Goal: Task Accomplishment & Management: Manage account settings

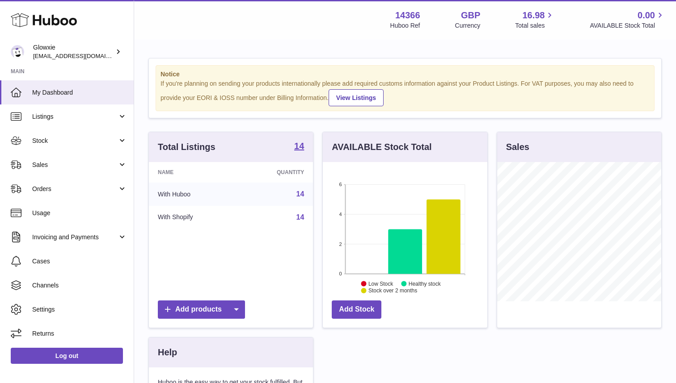
scroll to position [139, 164]
click at [67, 188] on span "Orders" at bounding box center [74, 189] width 85 height 8
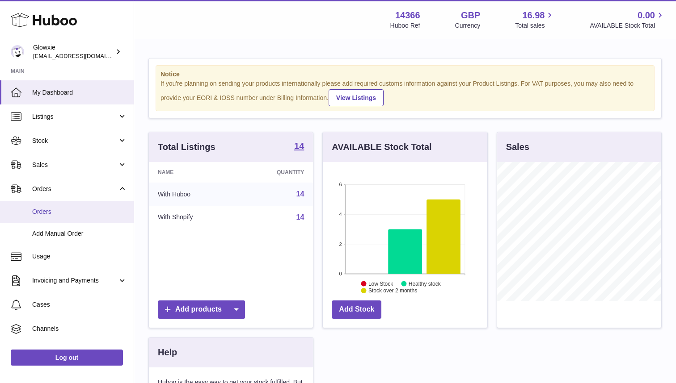
click at [61, 211] on span "Orders" at bounding box center [79, 212] width 95 height 8
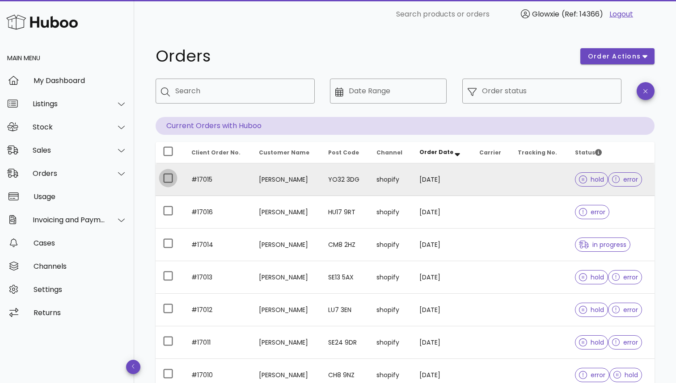
click at [164, 180] on div at bounding box center [167, 178] width 15 height 15
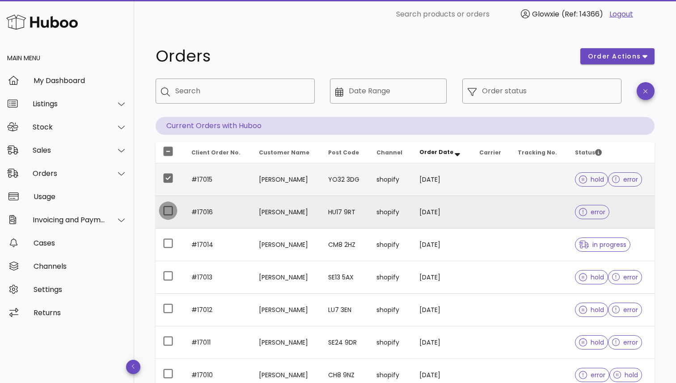
click at [169, 211] on div at bounding box center [167, 210] width 15 height 15
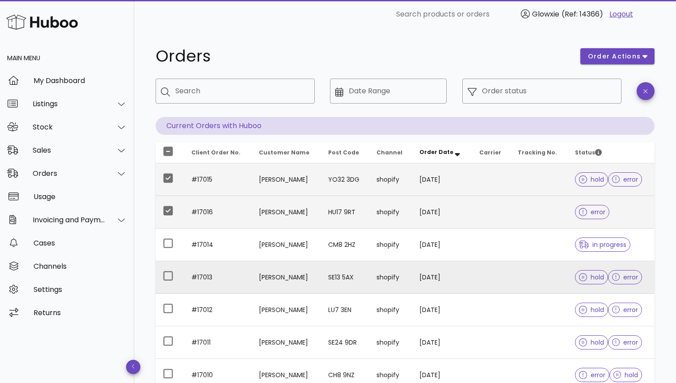
click at [168, 268] on td at bounding box center [169, 277] width 29 height 33
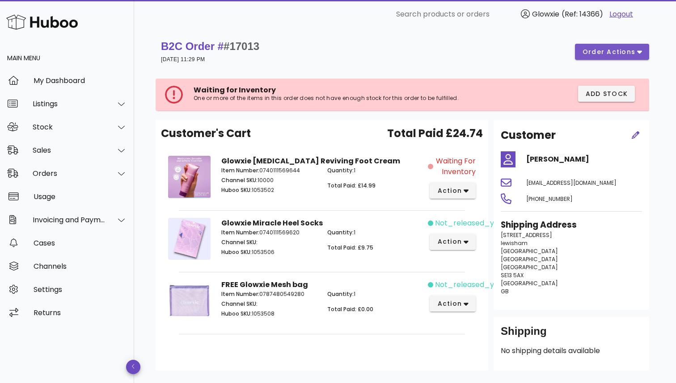
click at [607, 59] on button "order actions" at bounding box center [612, 52] width 74 height 16
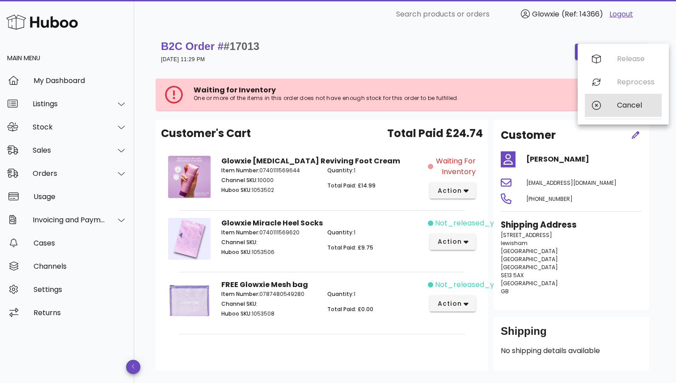
click at [605, 106] on div "Cancel" at bounding box center [622, 105] width 77 height 23
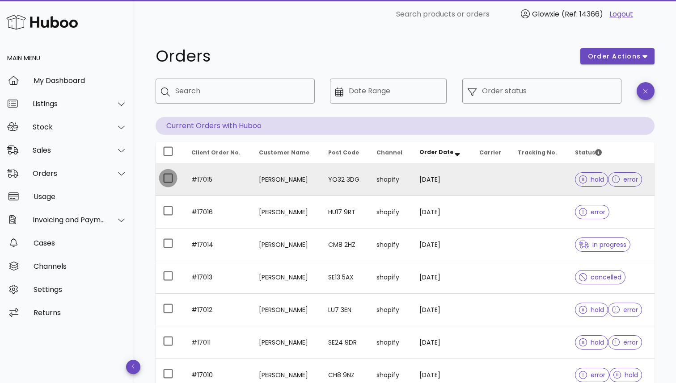
click at [163, 183] on div at bounding box center [167, 178] width 15 height 15
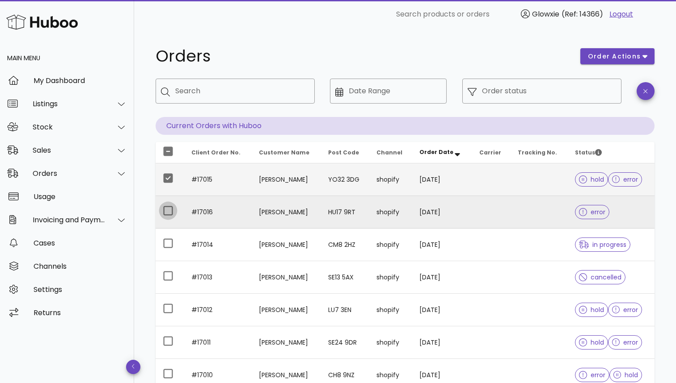
click at [166, 213] on div at bounding box center [167, 210] width 15 height 15
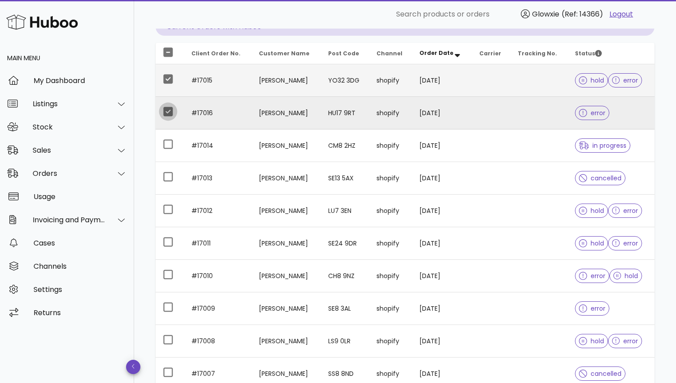
scroll to position [122, 0]
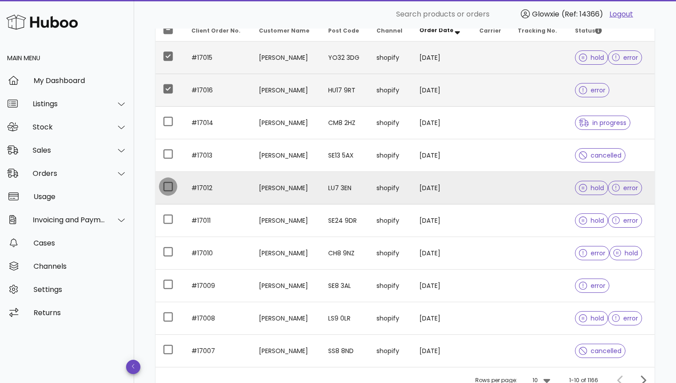
click at [167, 187] on div at bounding box center [167, 186] width 15 height 15
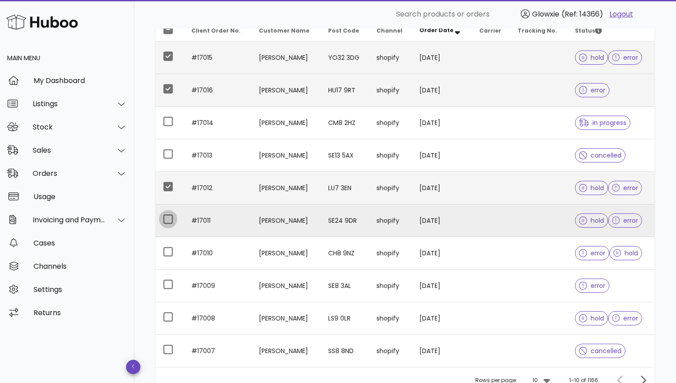
click at [170, 214] on div at bounding box center [167, 219] width 15 height 15
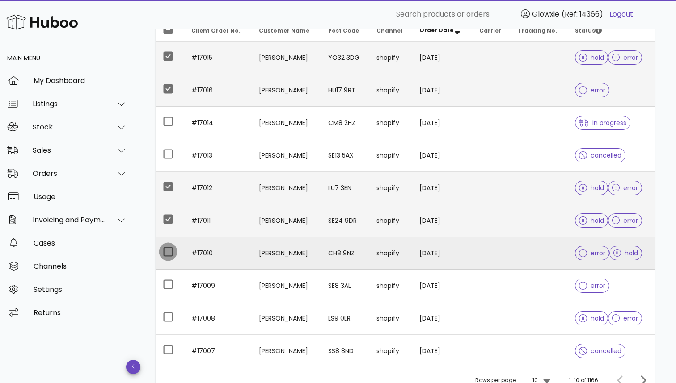
click at [172, 254] on div at bounding box center [167, 251] width 15 height 15
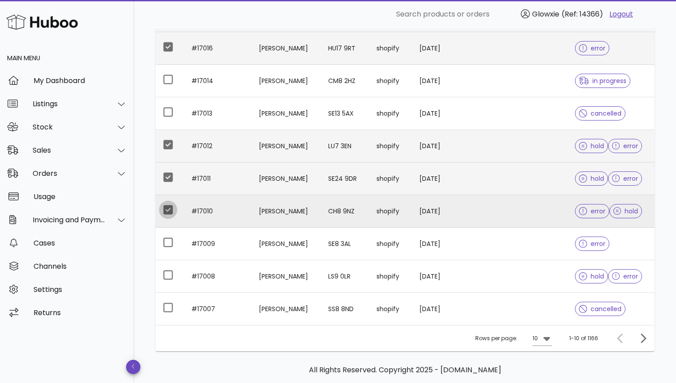
scroll to position [169, 0]
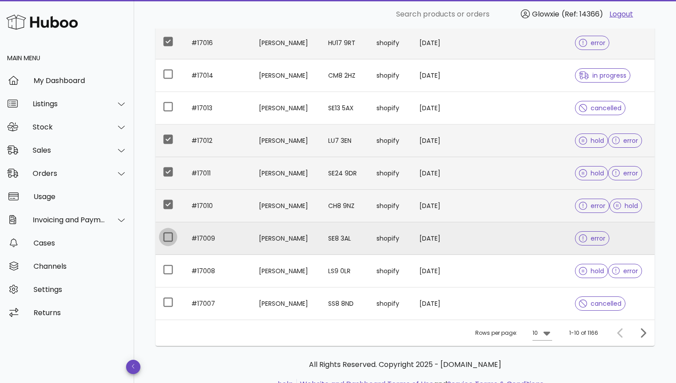
click at [167, 241] on div at bounding box center [167, 237] width 15 height 15
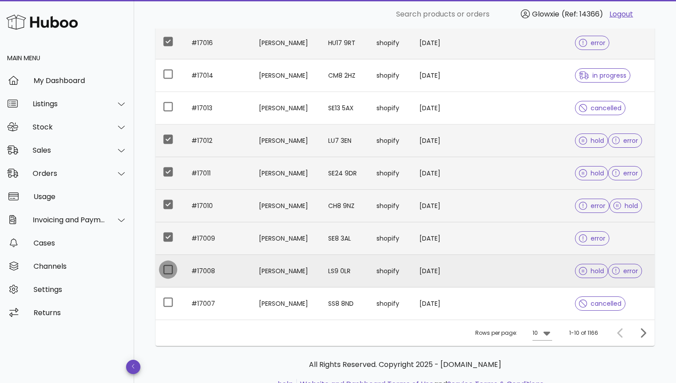
click at [172, 270] on div at bounding box center [167, 269] width 15 height 15
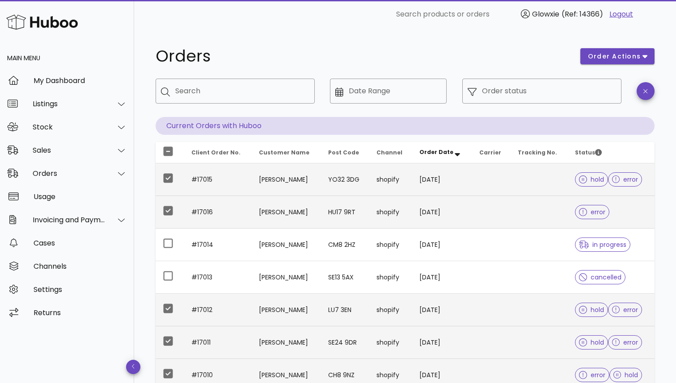
scroll to position [0, 0]
click at [625, 47] on div "order actions" at bounding box center [617, 56] width 85 height 27
click at [621, 56] on span "order actions" at bounding box center [614, 56] width 54 height 9
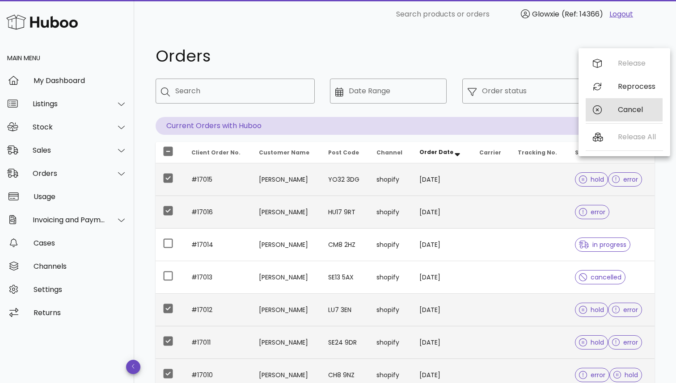
click at [610, 109] on div "Cancel" at bounding box center [623, 109] width 77 height 23
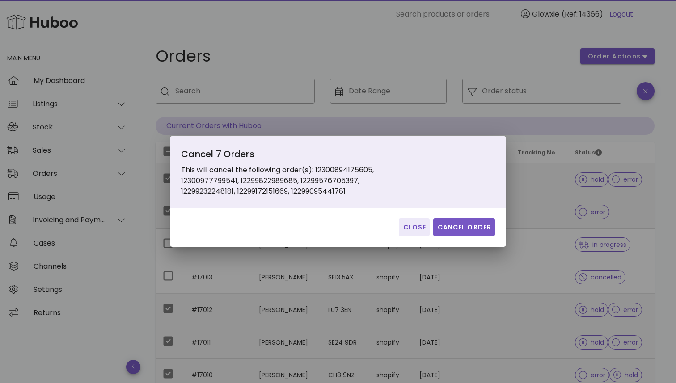
click at [455, 228] on span "Cancel Order" at bounding box center [463, 227] width 55 height 9
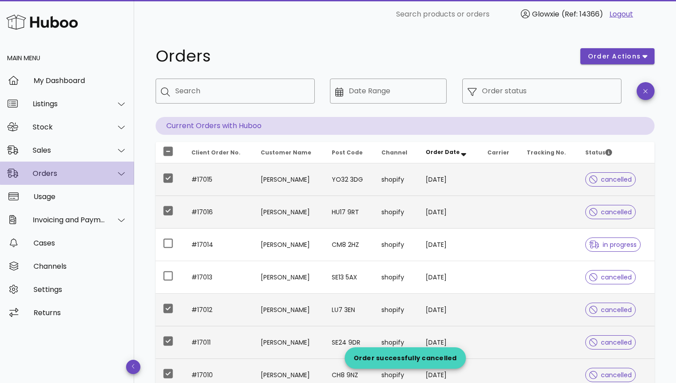
click at [74, 180] on div "Orders" at bounding box center [67, 173] width 134 height 23
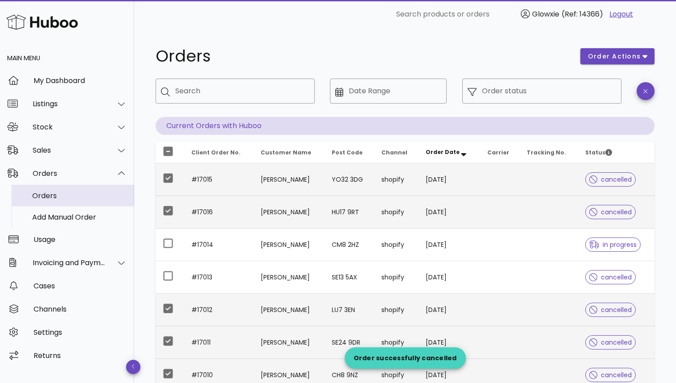
click at [57, 198] on div "Orders" at bounding box center [79, 196] width 95 height 8
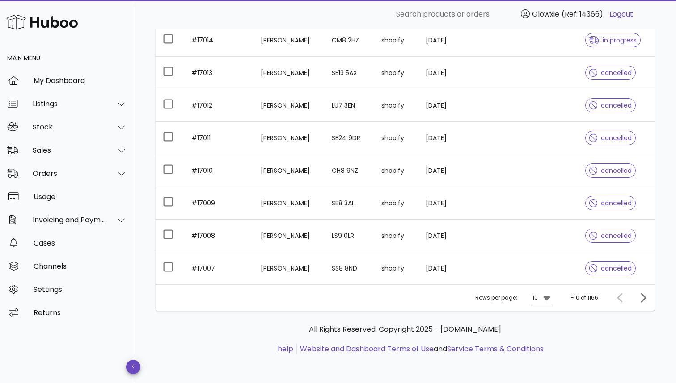
scroll to position [205, 0]
click at [552, 302] on icon at bounding box center [546, 298] width 11 height 11
click at [545, 347] on div "50" at bounding box center [545, 348] width 9 height 8
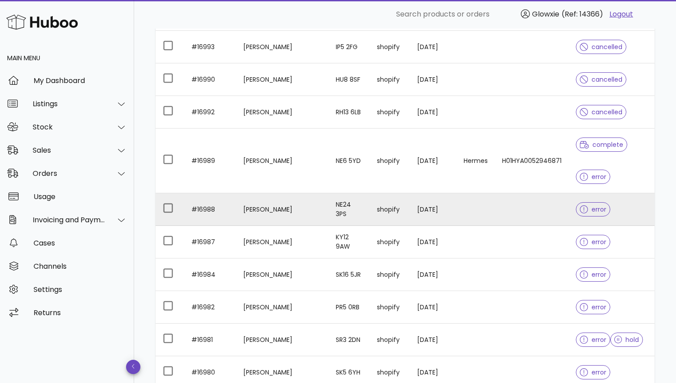
scroll to position [688, 0]
click at [166, 210] on div at bounding box center [167, 207] width 15 height 15
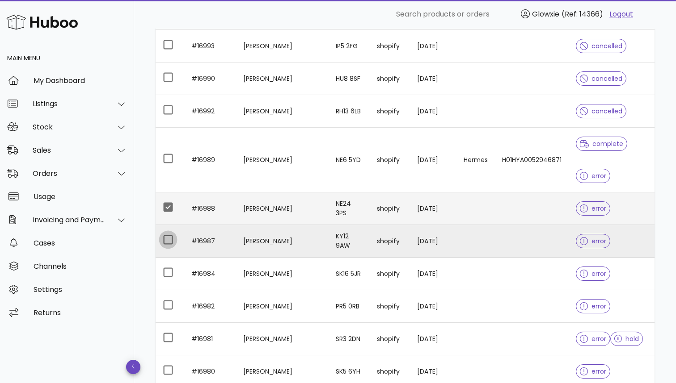
click at [171, 240] on div at bounding box center [167, 239] width 15 height 15
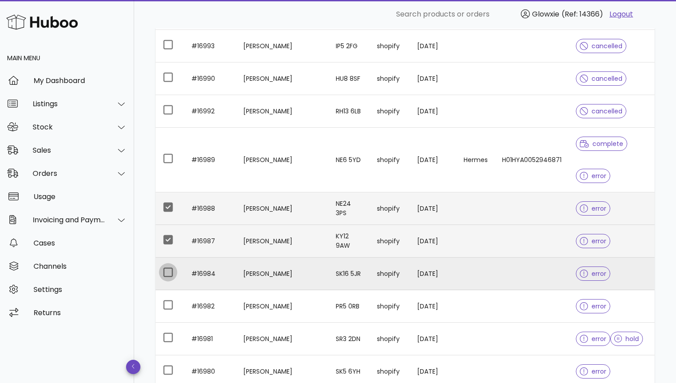
click at [169, 272] on div at bounding box center [167, 272] width 15 height 15
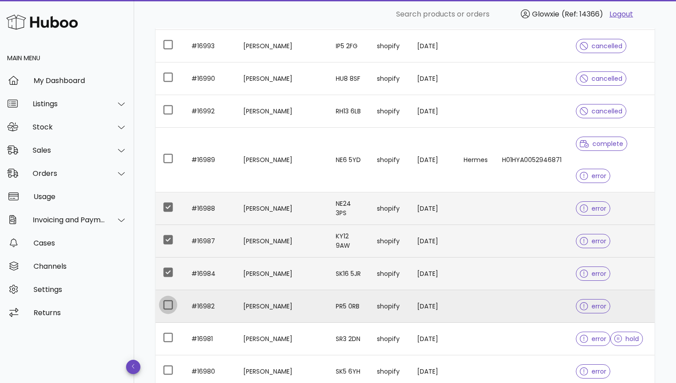
click at [169, 305] on div at bounding box center [167, 305] width 15 height 15
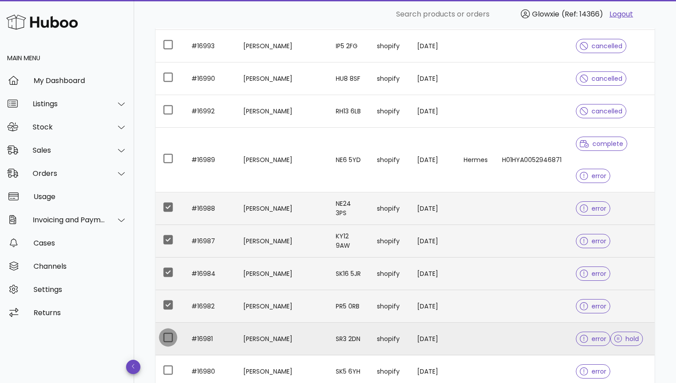
click at [169, 330] on div at bounding box center [167, 337] width 15 height 15
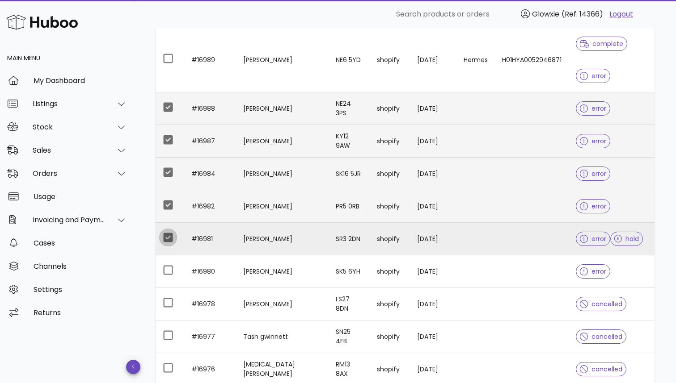
scroll to position [794, 0]
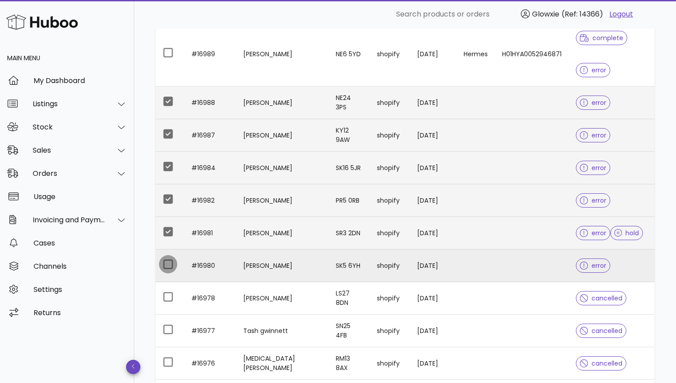
click at [164, 266] on div at bounding box center [167, 264] width 15 height 15
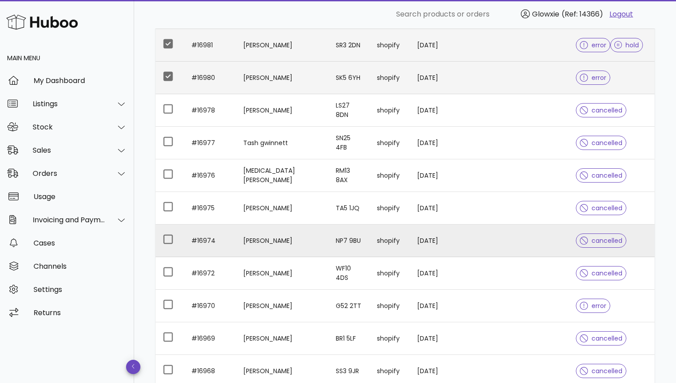
scroll to position [990, 0]
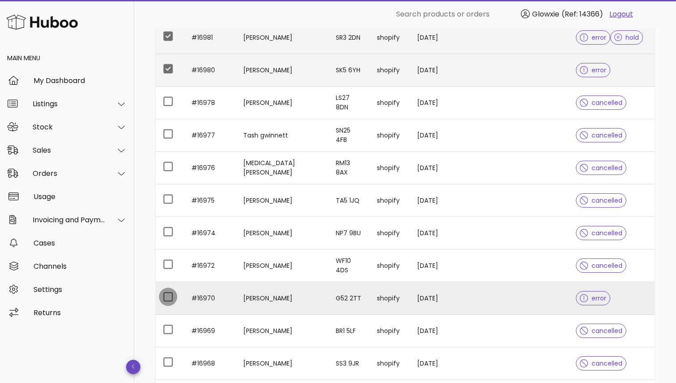
click at [172, 300] on div at bounding box center [167, 297] width 15 height 15
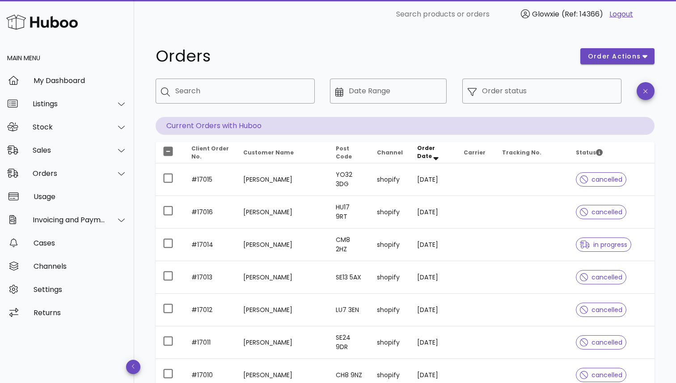
scroll to position [0, 0]
click at [600, 66] on div "order actions" at bounding box center [617, 56] width 85 height 27
click at [600, 58] on span "order actions" at bounding box center [614, 56] width 54 height 9
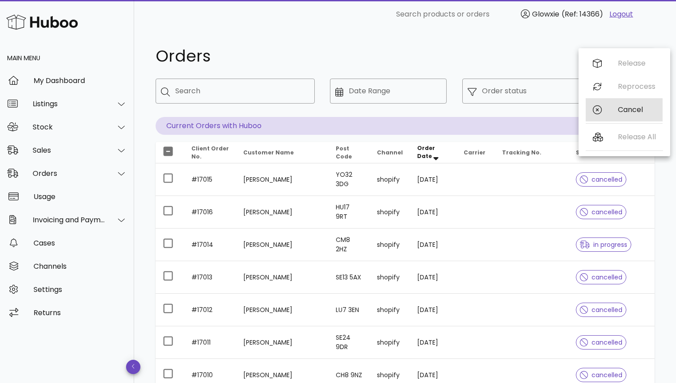
click at [607, 113] on div "Cancel" at bounding box center [623, 109] width 77 height 23
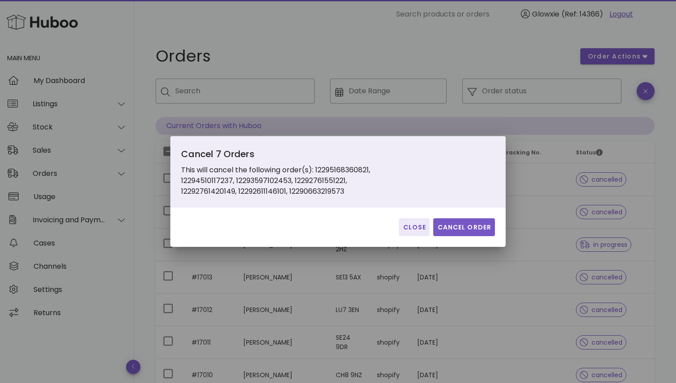
click at [484, 225] on span "Cancel Order" at bounding box center [463, 227] width 55 height 9
